Goal: Task Accomplishment & Management: Manage account settings

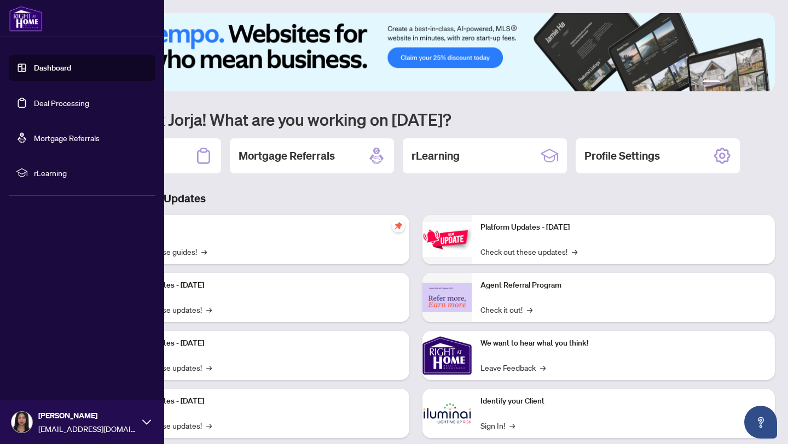
click at [34, 98] on link "Deal Processing" at bounding box center [61, 103] width 55 height 10
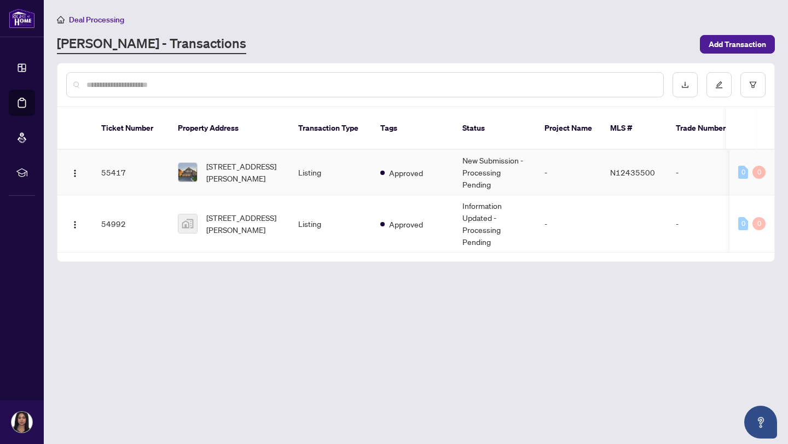
click at [346, 157] on td "Listing" at bounding box center [330, 172] width 82 height 45
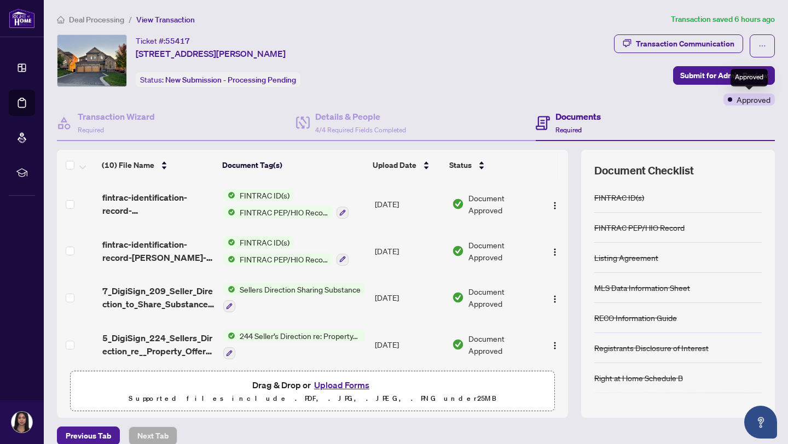
click at [737, 97] on span "Approved" at bounding box center [754, 100] width 34 height 12
click at [708, 39] on div "Transaction Communication" at bounding box center [685, 44] width 99 height 18
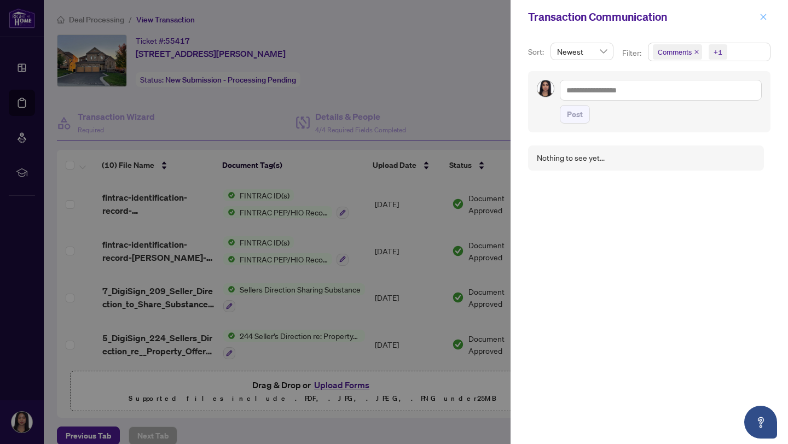
click at [763, 20] on icon "close" at bounding box center [764, 17] width 8 height 8
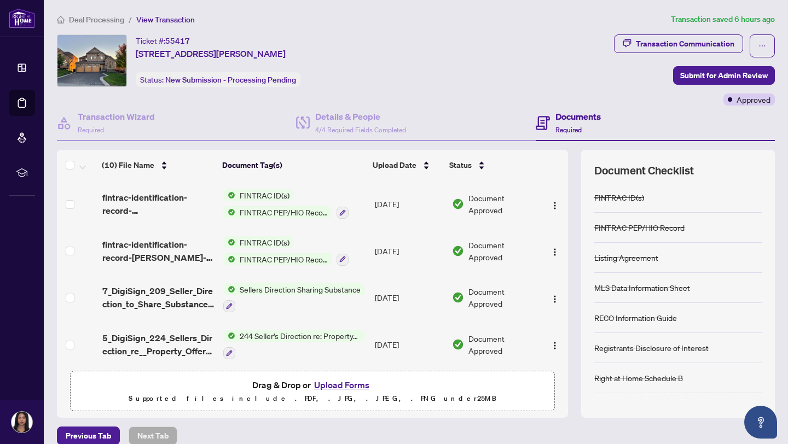
click at [742, 101] on span "Approved" at bounding box center [754, 100] width 34 height 12
click at [767, 42] on button "button" at bounding box center [762, 45] width 25 height 23
click at [737, 16] on article "Transaction saved 6 hours ago" at bounding box center [723, 19] width 104 height 13
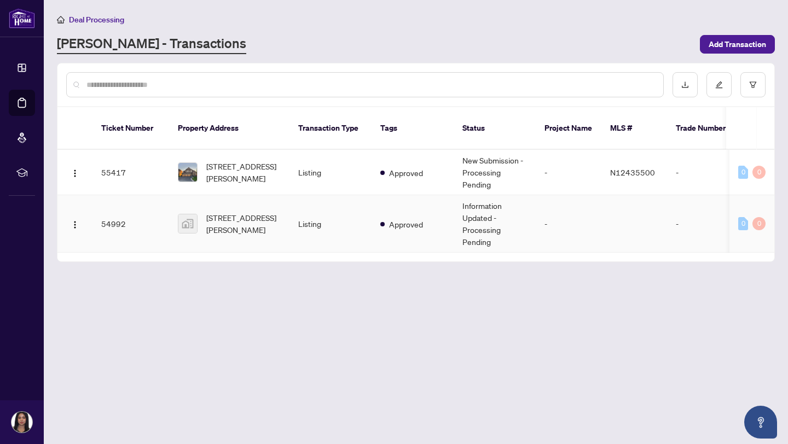
click at [269, 195] on td "[STREET_ADDRESS][PERSON_NAME]" at bounding box center [229, 223] width 120 height 57
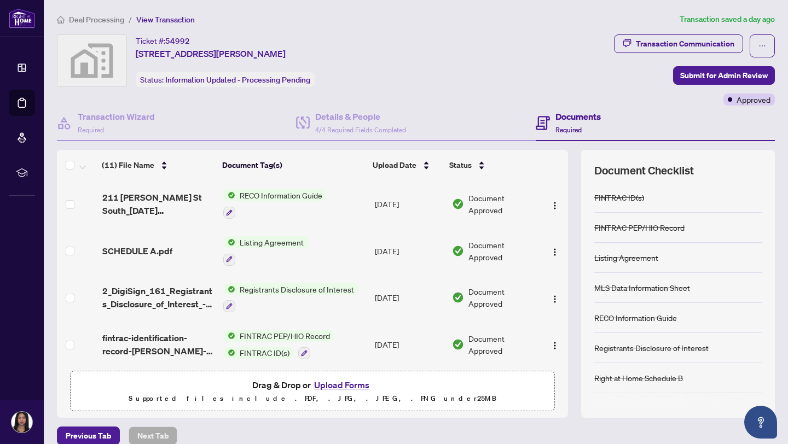
scroll to position [329, 0]
